Goal: Information Seeking & Learning: Learn about a topic

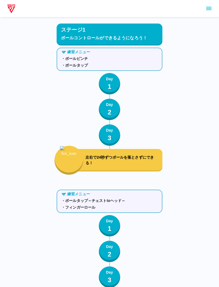
scroll to position [320, 0]
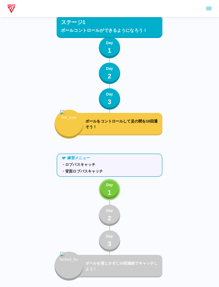
click at [110, 188] on p "1" at bounding box center [110, 192] width 4 height 10
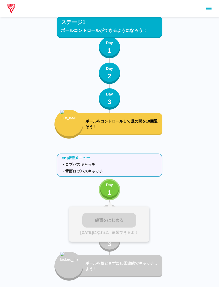
click at [114, 187] on button "Day 1" at bounding box center [109, 189] width 21 height 21
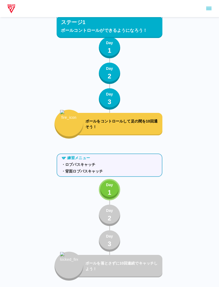
click at [113, 191] on button "Day 1" at bounding box center [109, 189] width 21 height 21
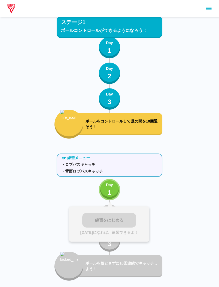
click at [111, 193] on p "1" at bounding box center [110, 192] width 4 height 10
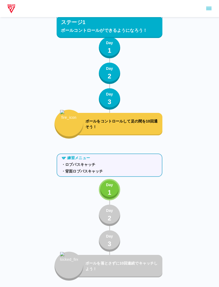
click at [112, 189] on div "Day 1" at bounding box center [109, 189] width 7 height 15
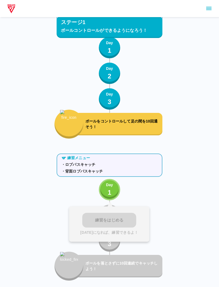
click at [115, 222] on div "練習をはじめる [DATE]になれば、練習できるよ！" at bounding box center [109, 223] width 80 height 35
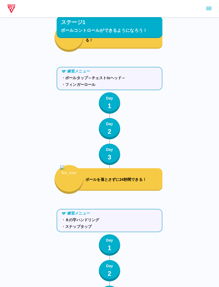
scroll to position [366, 0]
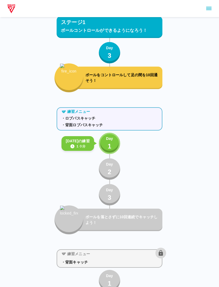
click at [111, 139] on p "Day" at bounding box center [109, 139] width 7 height 6
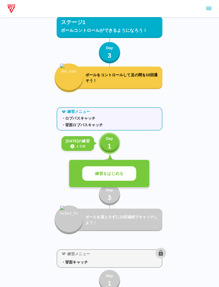
click at [119, 174] on p "練習をはじめる" at bounding box center [109, 173] width 28 height 6
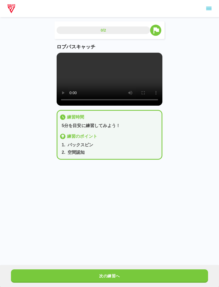
click at [113, 88] on video at bounding box center [110, 79] width 106 height 53
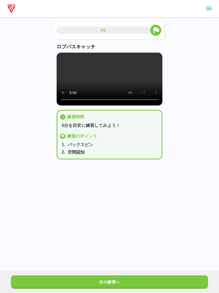
click at [59, 56] on video at bounding box center [110, 79] width 106 height 53
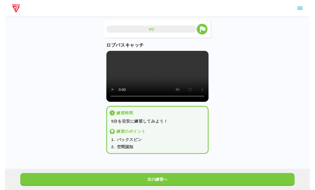
scroll to position [6, 0]
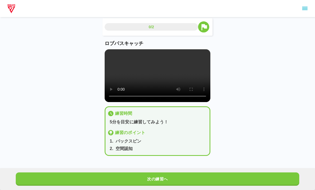
click at [150, 82] on video at bounding box center [158, 75] width 106 height 53
click at [154, 69] on video at bounding box center [158, 75] width 106 height 53
click at [169, 76] on video at bounding box center [158, 75] width 106 height 53
click at [164, 75] on video at bounding box center [158, 75] width 106 height 53
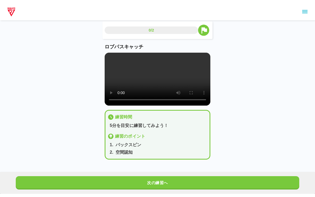
scroll to position [0, 0]
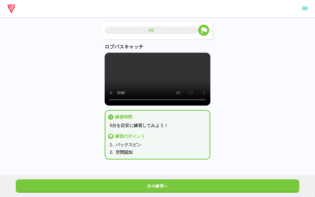
click at [110, 58] on video at bounding box center [158, 79] width 106 height 53
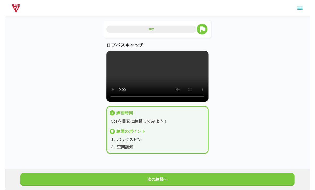
scroll to position [6, 0]
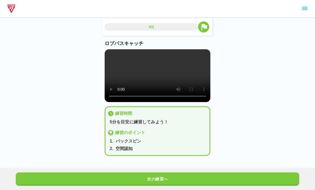
click at [209, 161] on div "0/2 ロブパスキャッチ 練習時間 5分を目安に練習してみよう！ 練習のポイント 1 . バックスピン 2 . 空間認知 次の練習へ" at bounding box center [158, 91] width 106 height 147
click at [219, 180] on button "次の練習へ" at bounding box center [158, 179] width 284 height 13
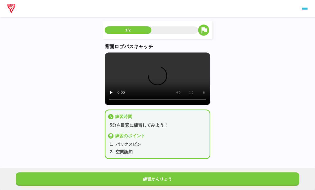
scroll to position [3, 0]
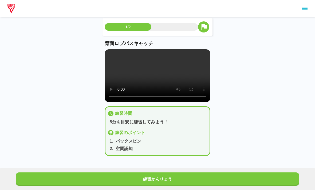
click at [156, 80] on video at bounding box center [158, 75] width 106 height 53
click at [105, 51] on video at bounding box center [158, 75] width 106 height 53
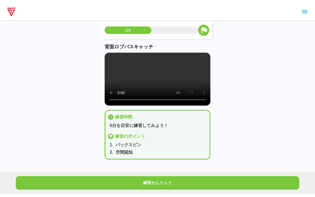
scroll to position [0, 0]
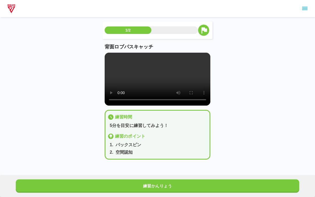
click at [110, 56] on video at bounding box center [158, 79] width 106 height 53
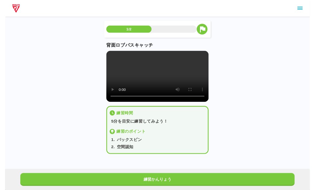
scroll to position [6, 0]
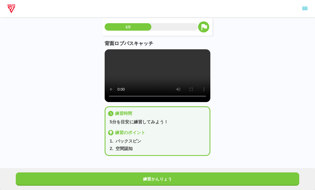
click at [219, 164] on div "1/2 背面ロブパスキャッチ 練習時間 5分を目安に練習してみよう！ 練習のポイント 1 . バックスピン 2 . 空間認知 練習かんりょう" at bounding box center [157, 81] width 315 height 168
click at [219, 175] on button "練習かんりょう" at bounding box center [158, 179] width 284 height 13
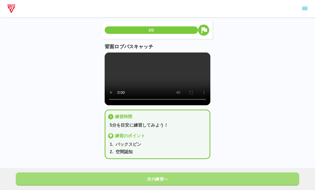
click at [219, 180] on button "次の練習へ" at bounding box center [158, 179] width 284 height 13
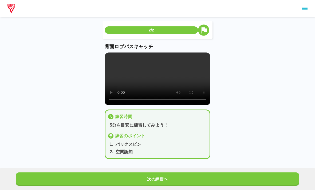
click at [219, 181] on html "2/2 背面ロブパスキャッチ 練習時間 5分を目安に練習してみよう！ 練習のポイント 1 . バックスピン 2 . 空間認知 次の練習へ" at bounding box center [157, 97] width 315 height 194
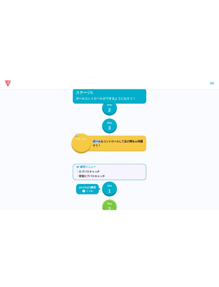
scroll to position [300, 0]
